Goal: Task Accomplishment & Management: Complete application form

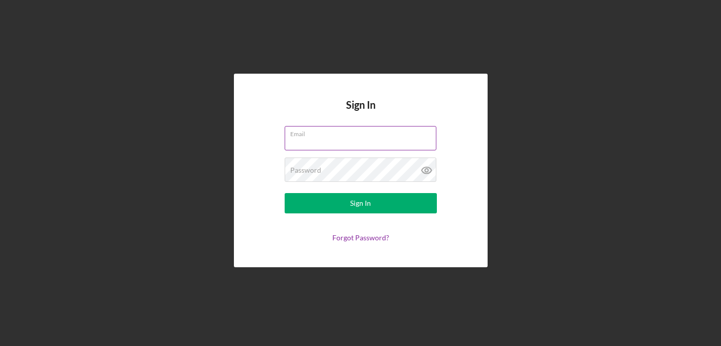
click at [304, 138] on input "Email" at bounding box center [361, 138] width 152 height 24
type input "kmarkham@iwcs.k12.va.us"
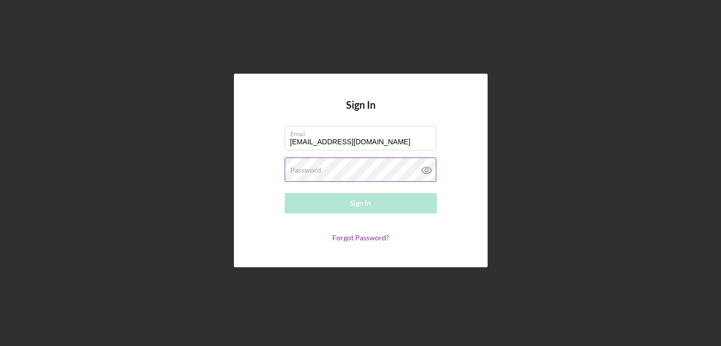
click at [313, 169] on label "Password" at bounding box center [305, 170] width 31 height 8
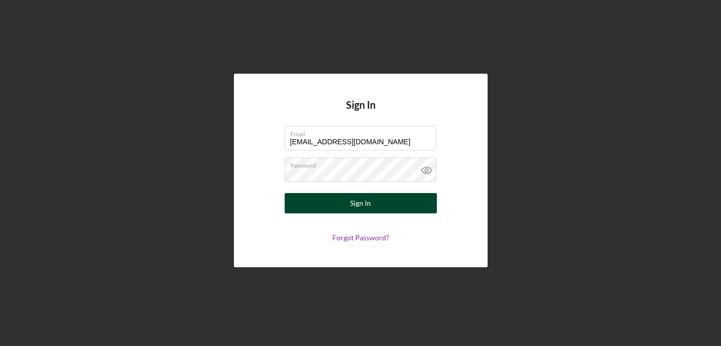
click at [352, 203] on div "Sign In" at bounding box center [360, 203] width 21 height 20
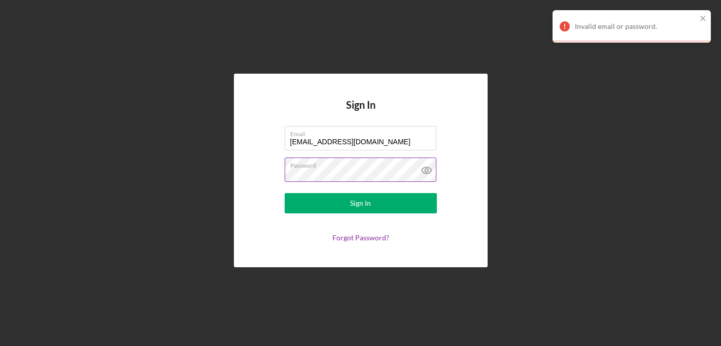
click at [423, 167] on icon at bounding box center [426, 170] width 10 height 7
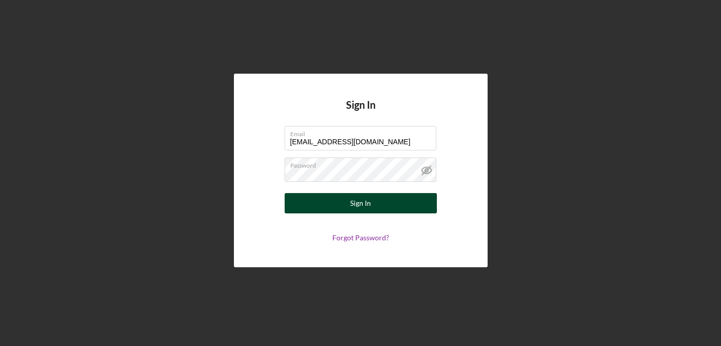
click at [367, 203] on div "Sign In" at bounding box center [360, 203] width 21 height 20
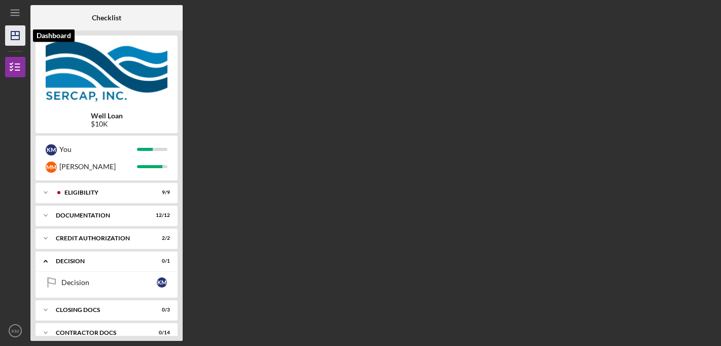
click at [14, 29] on icon "Icon/Dashboard" at bounding box center [15, 35] width 25 height 25
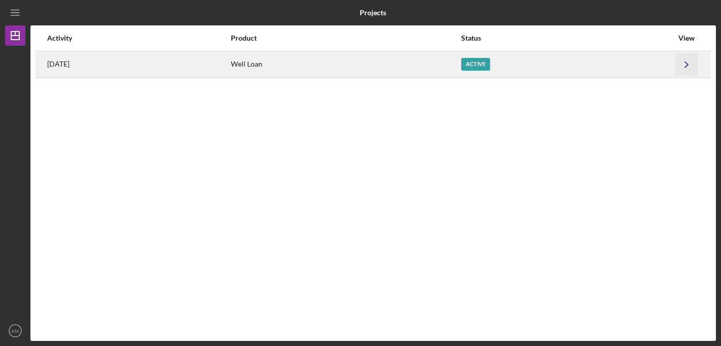
click at [685, 62] on polyline "button" at bounding box center [686, 64] width 3 height 6
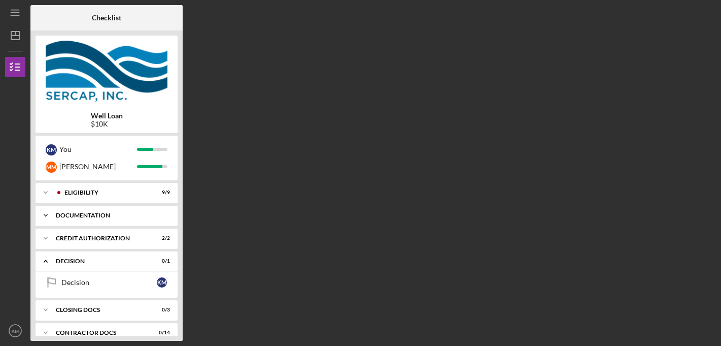
click at [95, 215] on div "Documentation" at bounding box center [110, 215] width 109 height 6
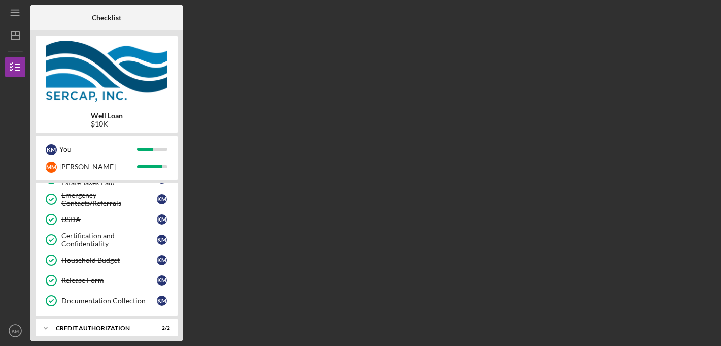
scroll to position [162, 0]
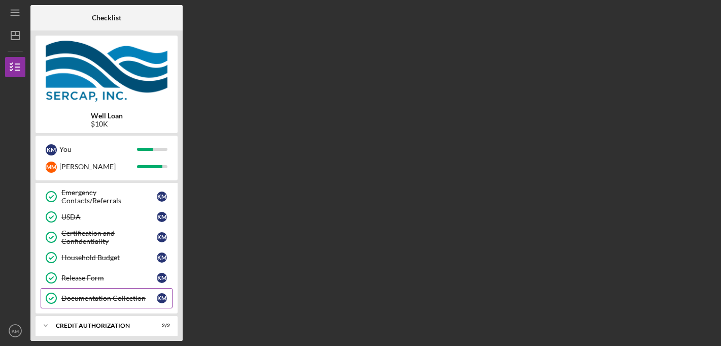
click at [101, 295] on div "Documentation Collection" at bounding box center [108, 298] width 95 height 8
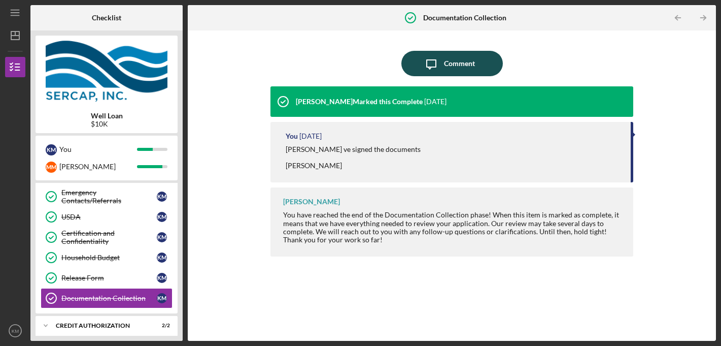
click at [437, 63] on icon "Icon/Message" at bounding box center [431, 63] width 25 height 25
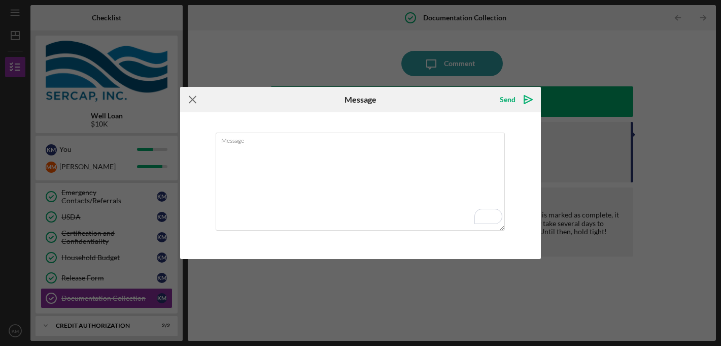
click at [192, 96] on icon "Icon/Menu Close" at bounding box center [192, 99] width 25 height 25
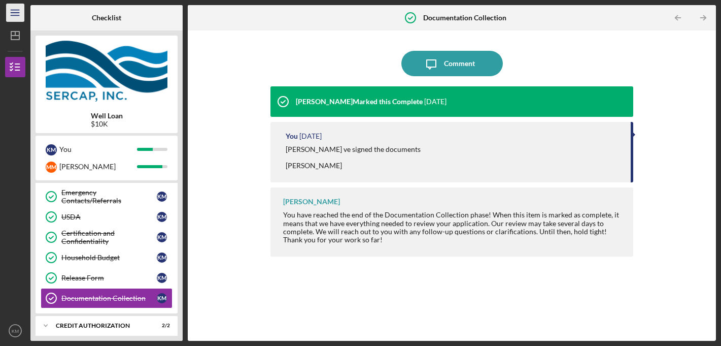
click at [16, 10] on line "button" at bounding box center [15, 10] width 8 height 0
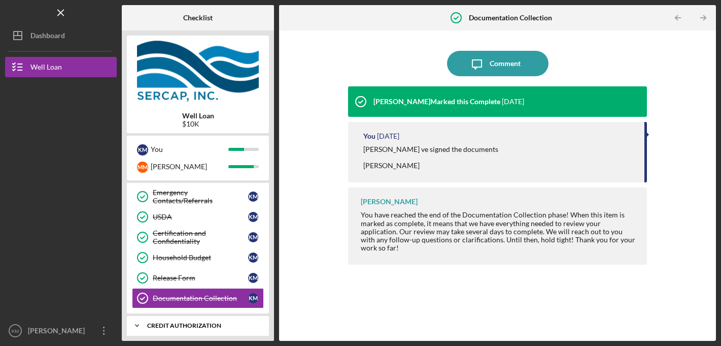
click at [215, 324] on div "CREDIT AUTHORIZATION" at bounding box center [201, 325] width 109 height 6
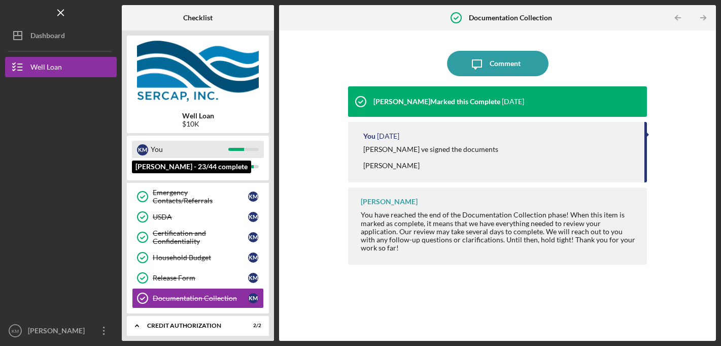
click at [160, 146] on div "You" at bounding box center [190, 149] width 78 height 17
click at [238, 143] on div "K M You" at bounding box center [198, 149] width 132 height 17
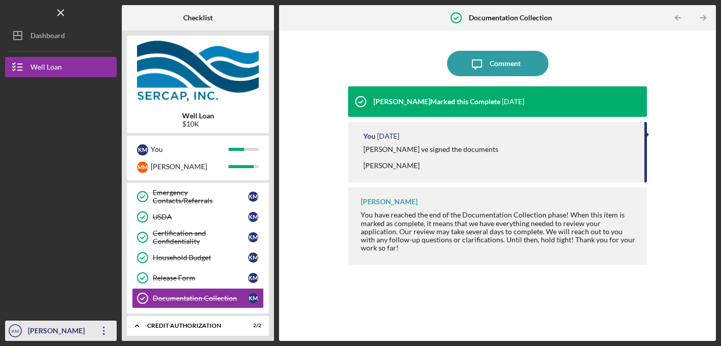
click at [104, 327] on icon "button" at bounding box center [104, 330] width 2 height 8
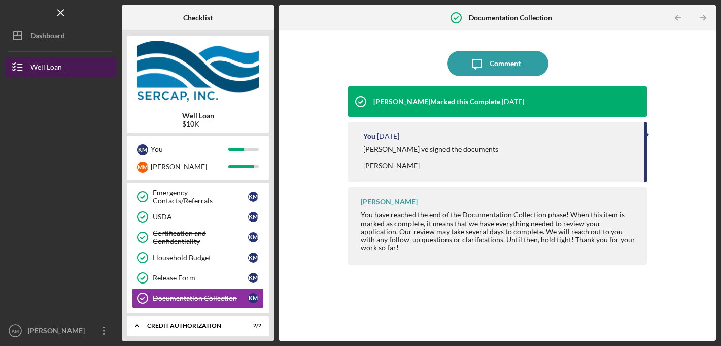
click at [17, 65] on icon "button" at bounding box center [17, 66] width 25 height 25
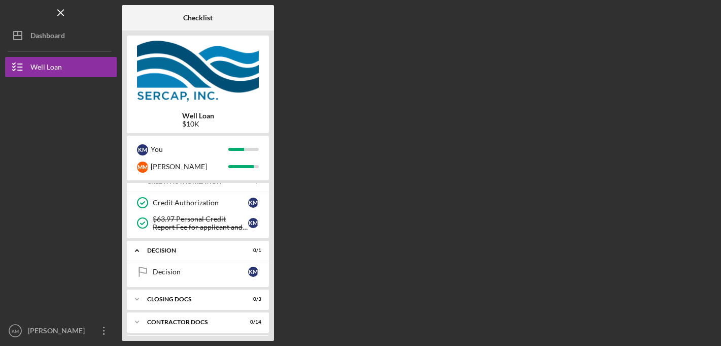
scroll to position [331, 0]
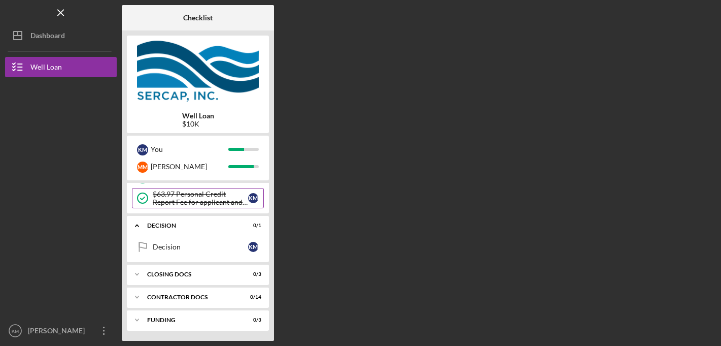
click at [174, 195] on div "$63.97 Personal Credit Report Fee for applicant and co borrower" at bounding box center [200, 198] width 95 height 16
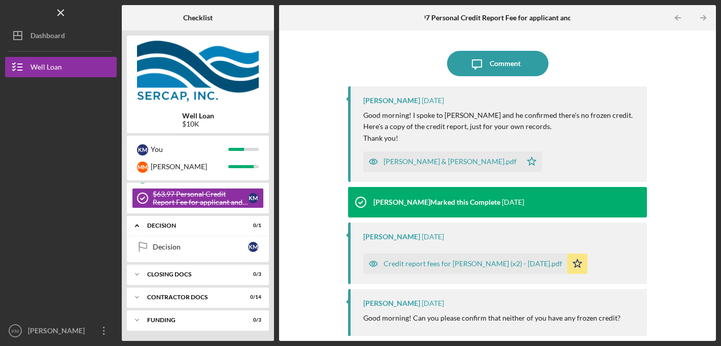
scroll to position [5, 0]
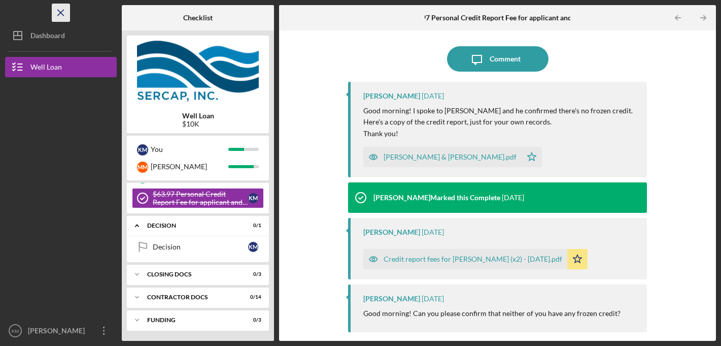
click at [63, 10] on line "button" at bounding box center [61, 13] width 6 height 6
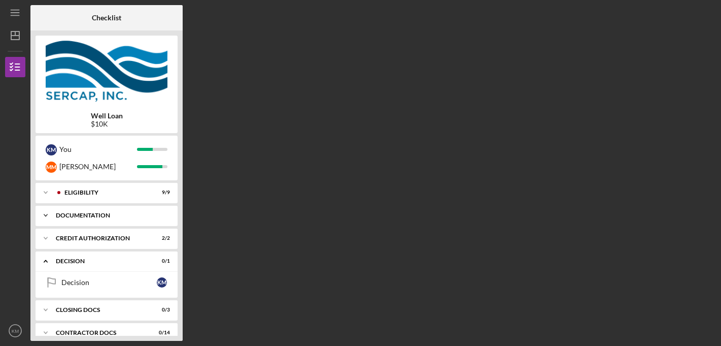
click at [79, 212] on div "Documentation" at bounding box center [110, 215] width 109 height 6
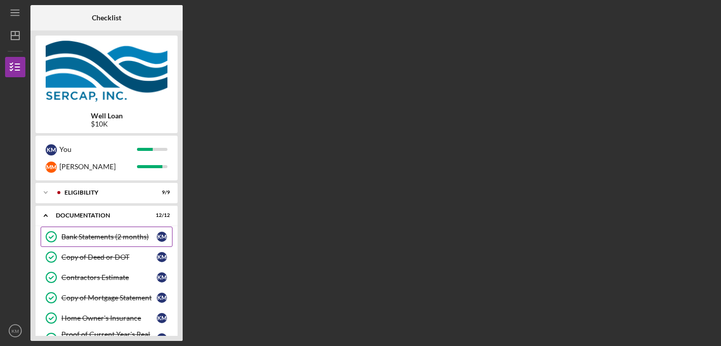
click at [83, 234] on div "Bank Statements (2 months)" at bounding box center [108, 236] width 95 height 8
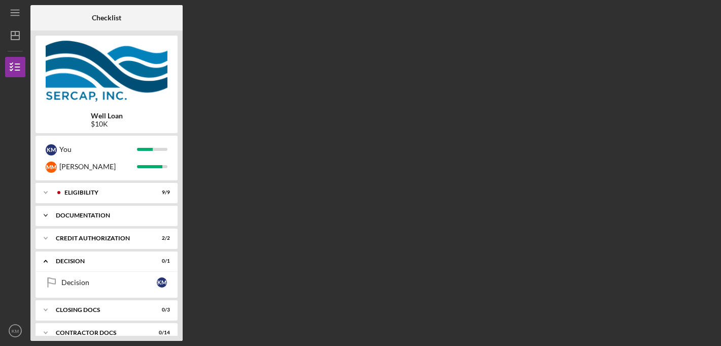
click at [76, 213] on div "Documentation" at bounding box center [110, 215] width 109 height 6
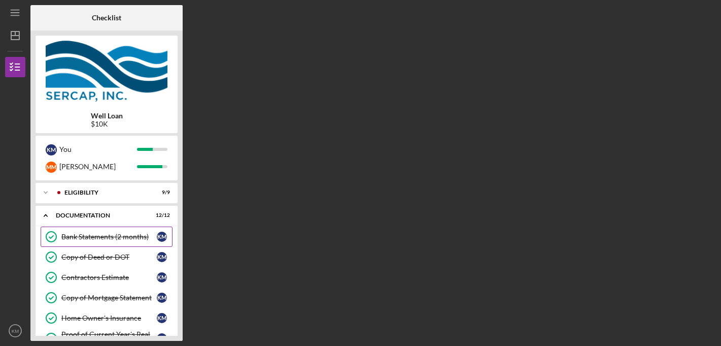
click at [81, 236] on div "Bank Statements (2 months)" at bounding box center [108, 236] width 95 height 8
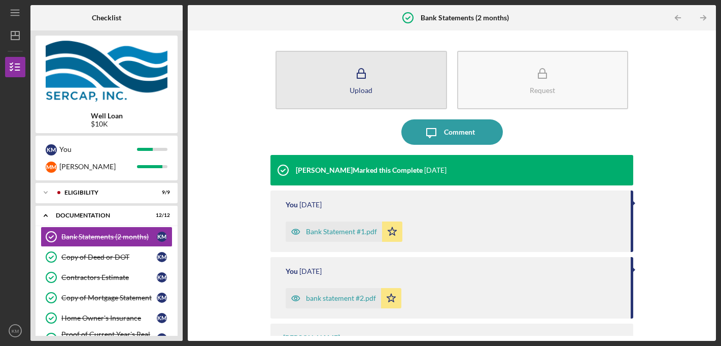
click at [360, 71] on icon "button" at bounding box center [361, 73] width 25 height 25
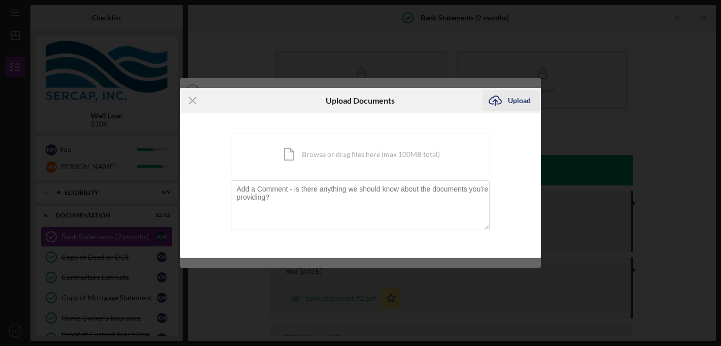
click at [516, 99] on div "Upload" at bounding box center [519, 100] width 23 height 20
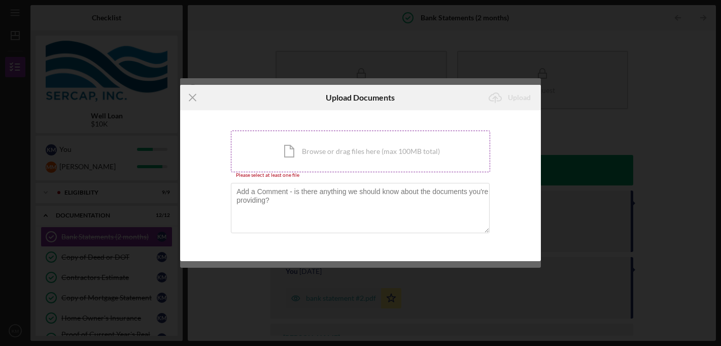
click at [333, 150] on div "Icon/Document Browse or drag files here (max 100MB total) Tap to choose files o…" at bounding box center [360, 151] width 259 height 42
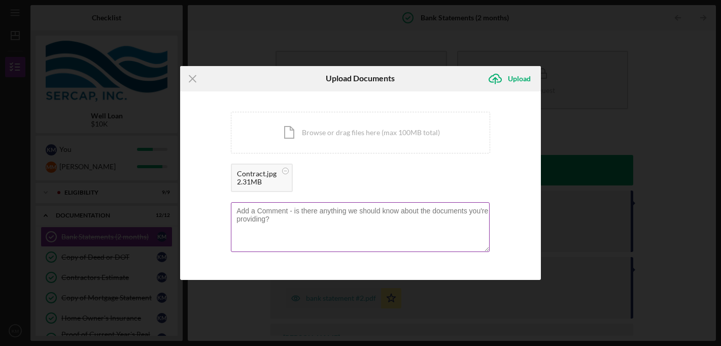
click at [242, 213] on textarea at bounding box center [360, 227] width 259 height 50
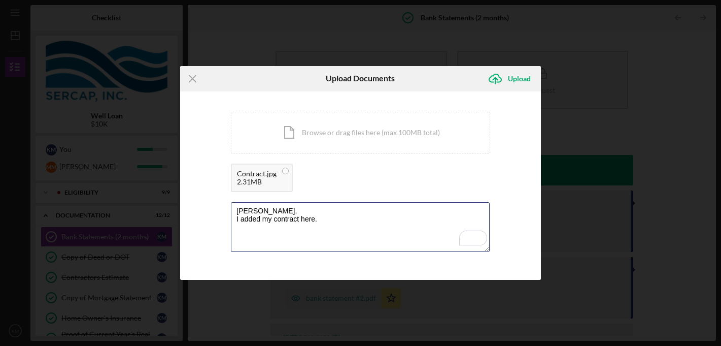
type textarea "[PERSON_NAME], I added my contract here."
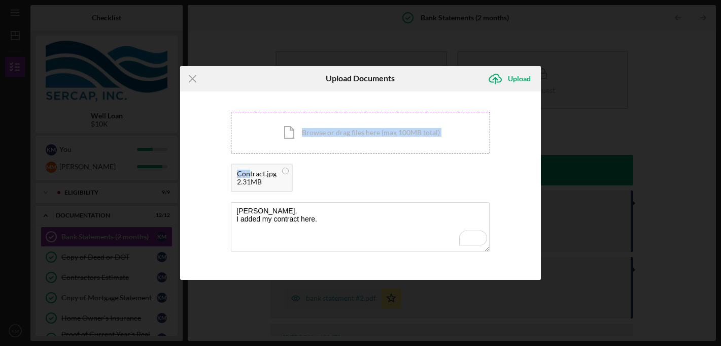
drag, startPoint x: 249, startPoint y: 174, endPoint x: 280, endPoint y: 125, distance: 57.9
click at [280, 125] on div "Icon/Document Browse or drag files here (max 100MB total) Tap to choose files o…" at bounding box center [360, 154] width 259 height 85
drag, startPoint x: 250, startPoint y: 180, endPoint x: 376, endPoint y: 111, distance: 143.7
click at [376, 112] on div "Icon/Document Browse or drag files here (max 100MB total) Tap to choose files o…" at bounding box center [360, 154] width 259 height 85
click at [510, 76] on div "Upload" at bounding box center [519, 79] width 23 height 20
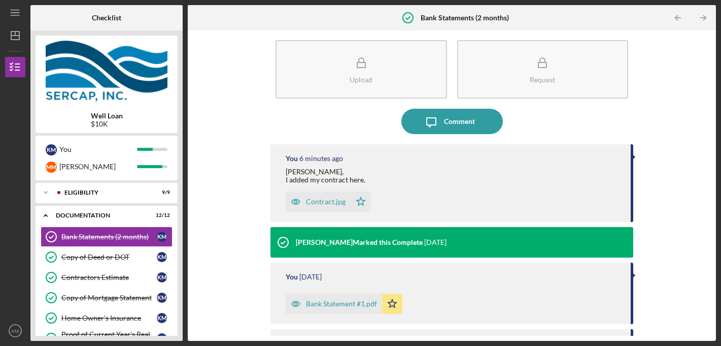
scroll to position [17, 0]
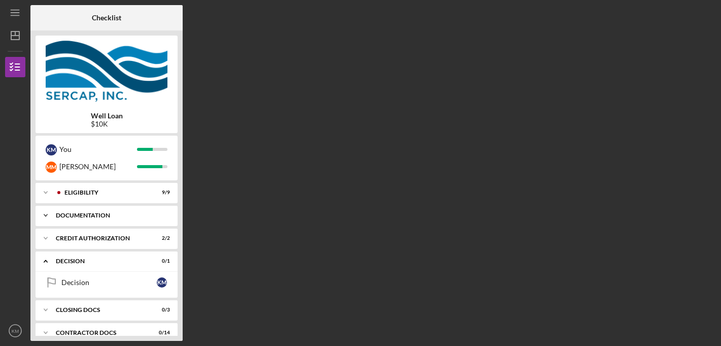
click at [94, 213] on div "Documentation" at bounding box center [110, 215] width 109 height 6
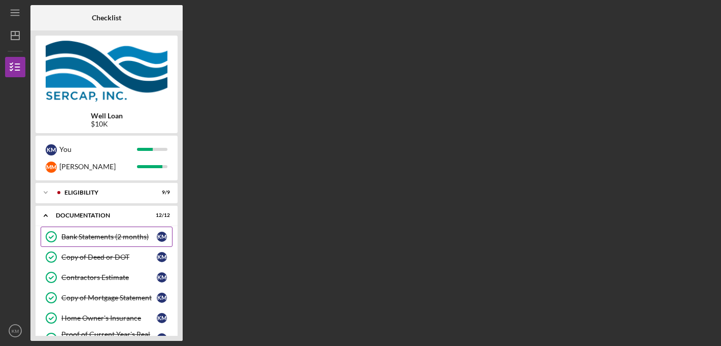
click at [98, 236] on div "Bank Statements (2 months)" at bounding box center [108, 236] width 95 height 8
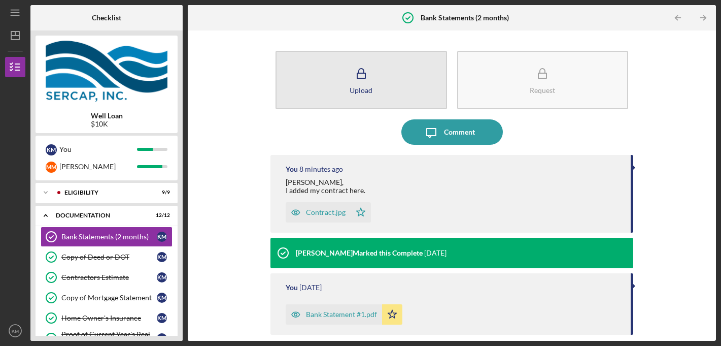
click at [360, 72] on icon "button" at bounding box center [361, 73] width 25 height 25
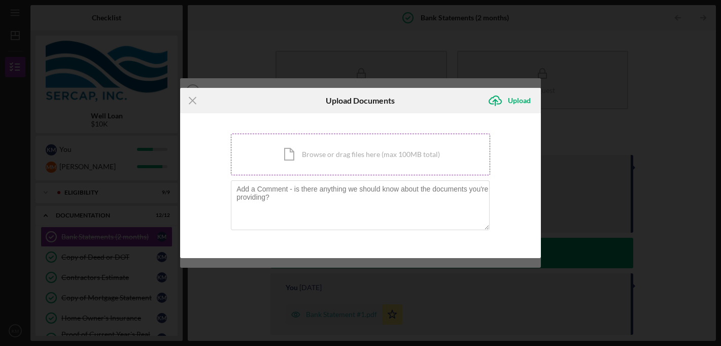
click at [325, 152] on div "Icon/Document Browse or drag files here (max 100MB total) Tap to choose files o…" at bounding box center [360, 154] width 259 height 42
click at [511, 100] on div "Upload" at bounding box center [519, 100] width 23 height 20
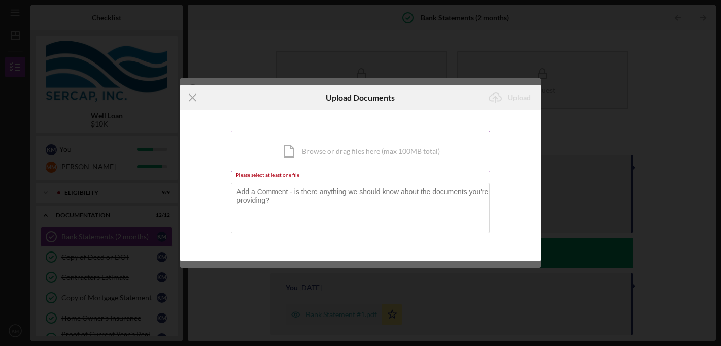
click at [375, 152] on div "Icon/Document Browse or drag files here (max 100MB total) Tap to choose files o…" at bounding box center [360, 151] width 259 height 42
click at [360, 150] on div "Icon/Document Browse or drag files here (max 100MB total) Tap to choose files o…" at bounding box center [360, 151] width 259 height 42
click at [192, 97] on line at bounding box center [192, 97] width 7 height 7
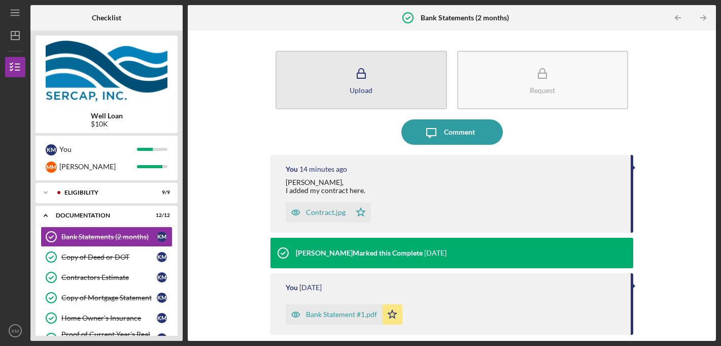
click at [363, 75] on icon "button" at bounding box center [361, 73] width 25 height 25
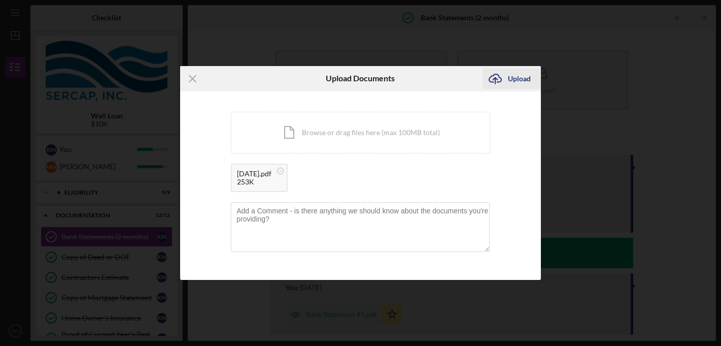
click at [521, 77] on div "Upload" at bounding box center [519, 79] width 23 height 20
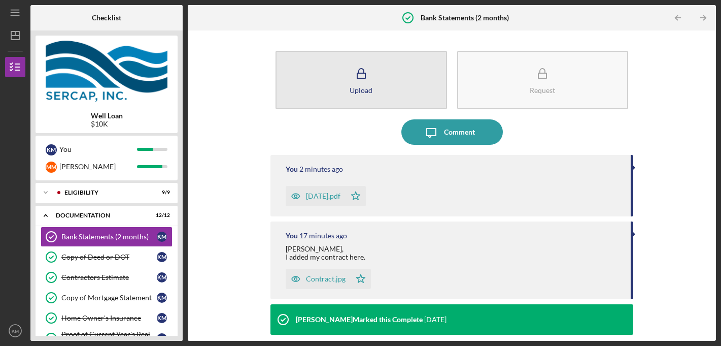
click at [361, 77] on icon "button" at bounding box center [361, 73] width 25 height 25
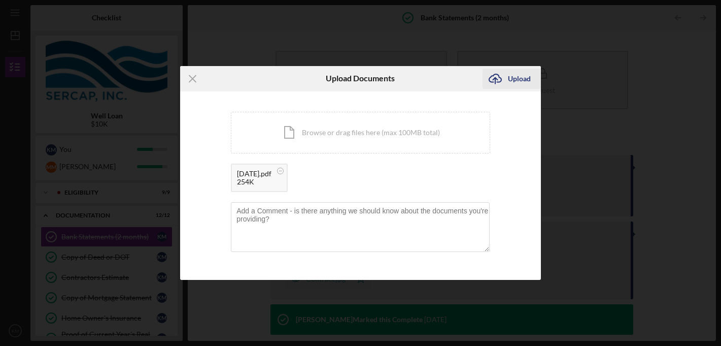
click at [517, 76] on div "Upload" at bounding box center [519, 79] width 23 height 20
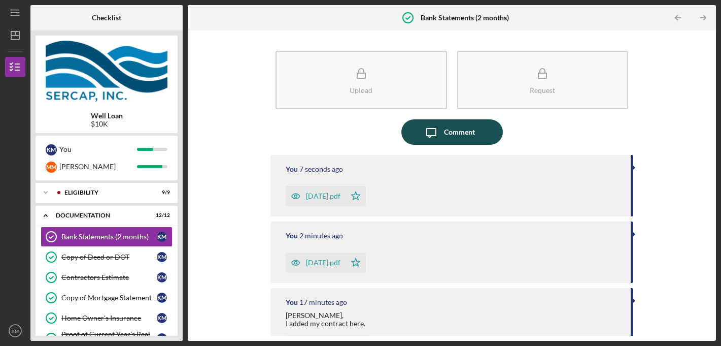
click at [451, 131] on div "Comment" at bounding box center [459, 131] width 31 height 25
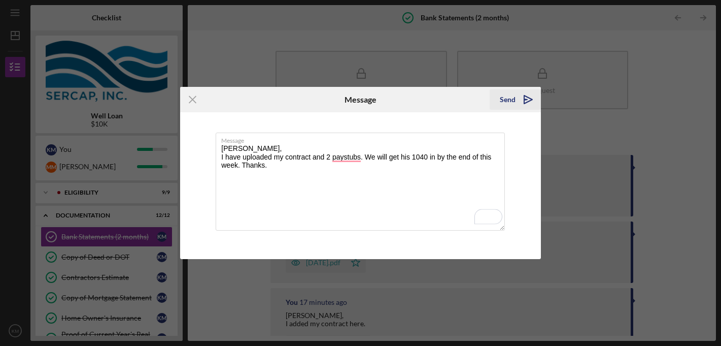
type textarea "Lois, I have uploaded my contract and 2 paystubs. We will get his 1040 in by th…"
click at [512, 97] on div "Send" at bounding box center [508, 99] width 16 height 20
